Goal: Download file/media

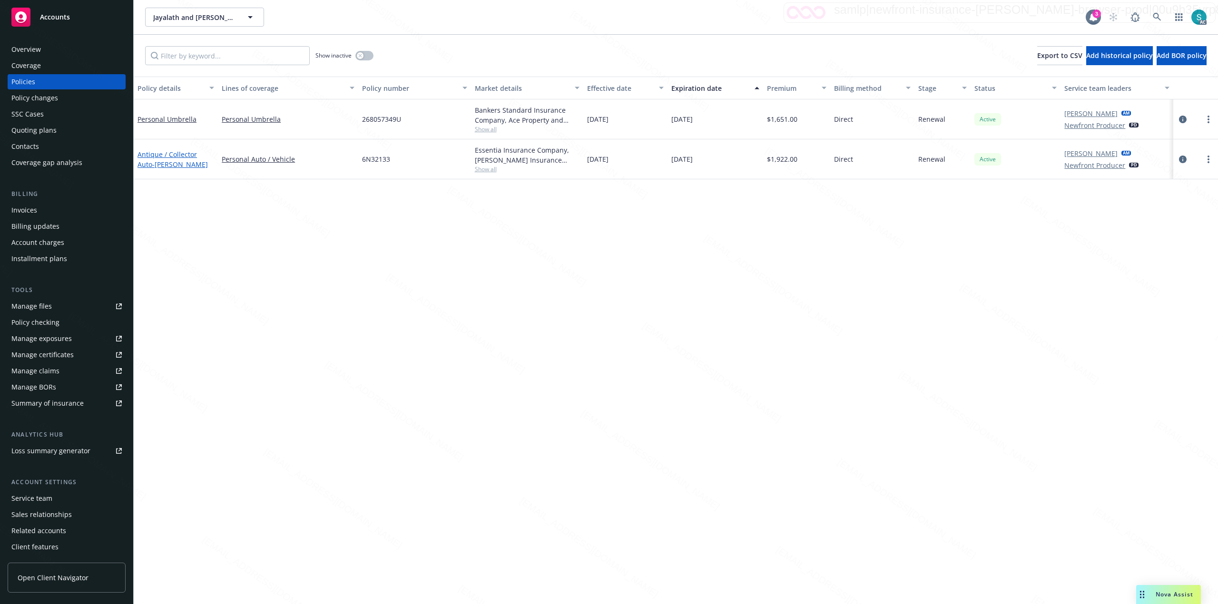
click at [152, 160] on span "- [PERSON_NAME]" at bounding box center [180, 164] width 56 height 9
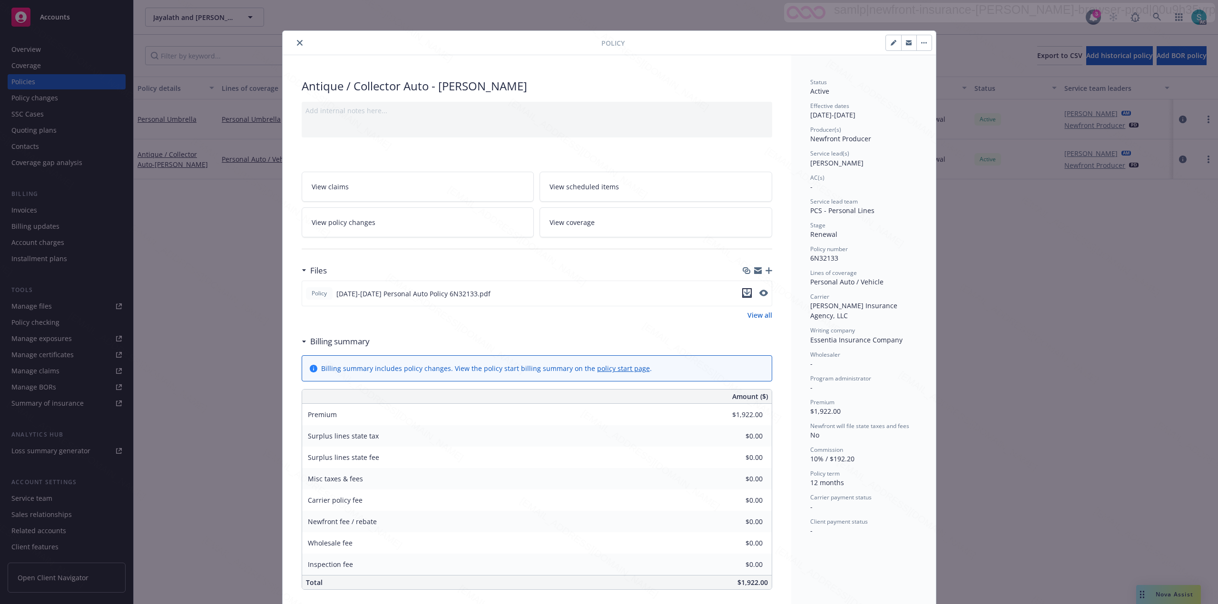
click at [743, 295] on icon "download file" at bounding box center [747, 293] width 8 height 8
click at [1053, 269] on div "Policy Antique / Collector Auto - [PERSON_NAME] Add internal notes here... View…" at bounding box center [609, 302] width 1218 height 604
click at [297, 42] on icon "close" at bounding box center [300, 43] width 6 height 6
